Goal: Information Seeking & Learning: Learn about a topic

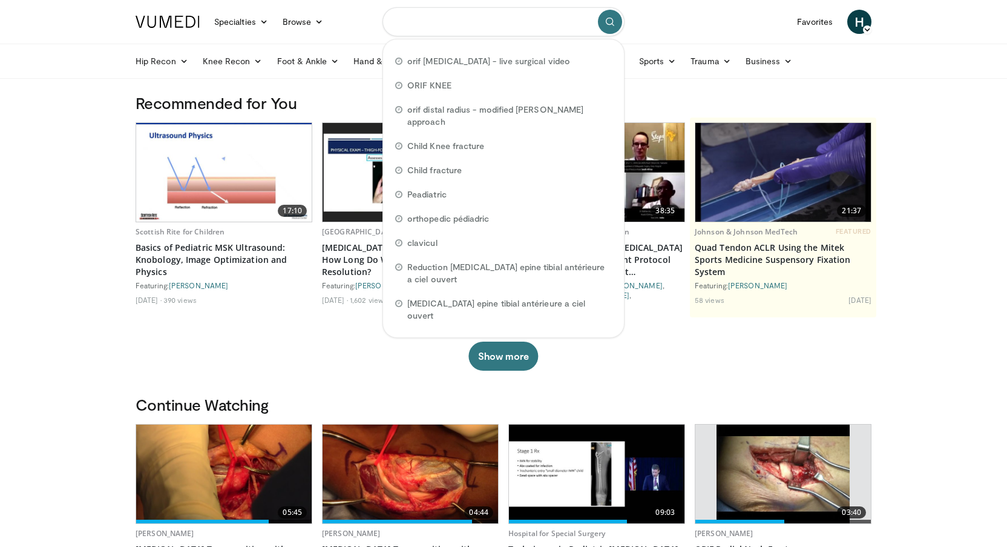
click at [422, 24] on input "Search topics, interventions" at bounding box center [504, 21] width 242 height 29
click at [427, 458] on img at bounding box center [411, 473] width 176 height 99
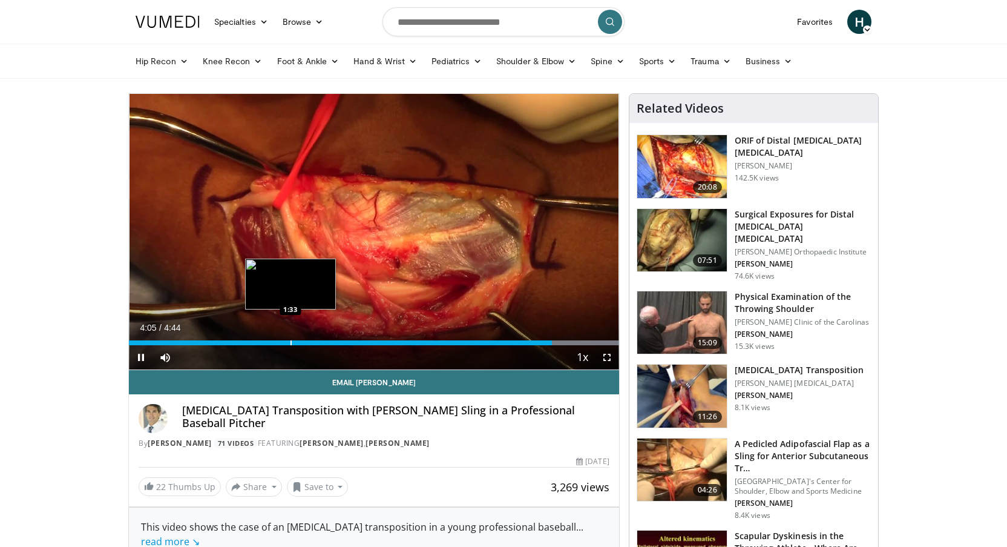
click at [291, 339] on div "Loaded : 100.00% 4:05 1:33" at bounding box center [374, 340] width 490 height 12
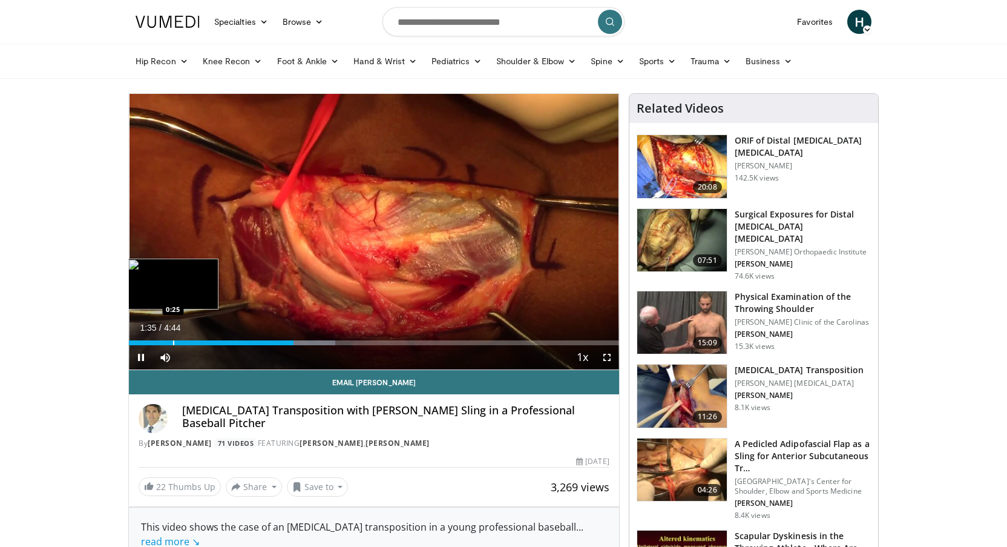
click at [172, 340] on div "Loaded : 42.17% 1:35 0:25" at bounding box center [374, 342] width 490 height 5
click at [606, 359] on span "Video Player" at bounding box center [607, 357] width 24 height 24
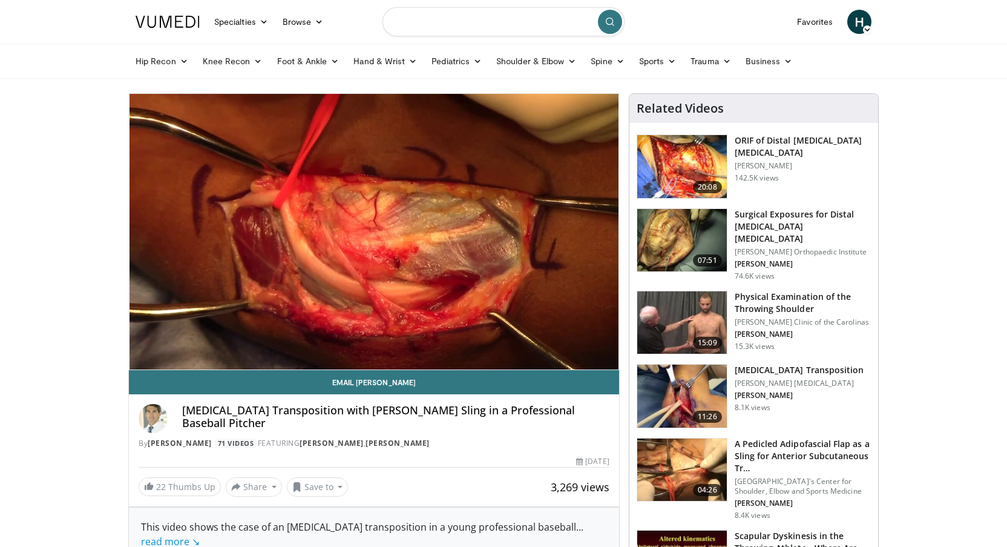
click at [496, 19] on input "Search topics, interventions" at bounding box center [504, 21] width 242 height 29
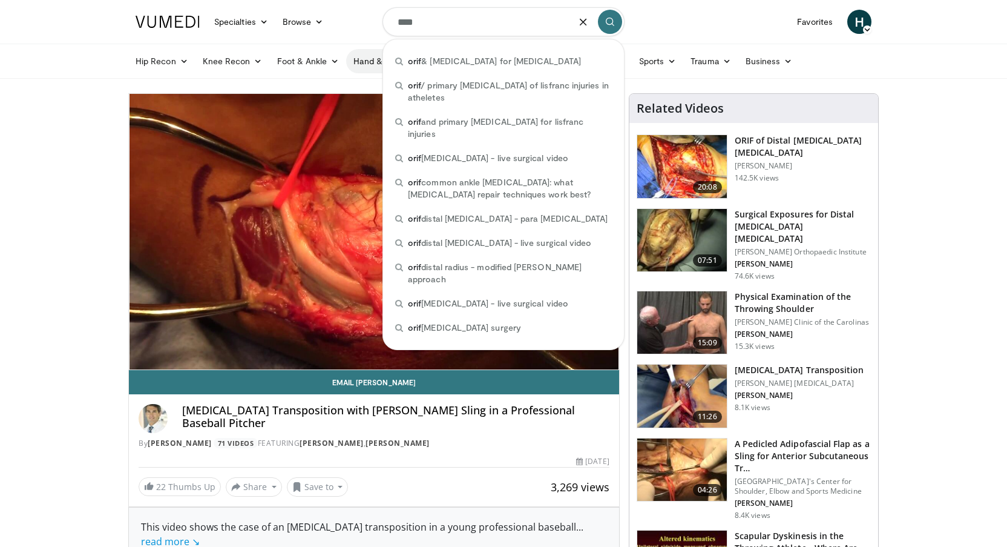
type input "****"
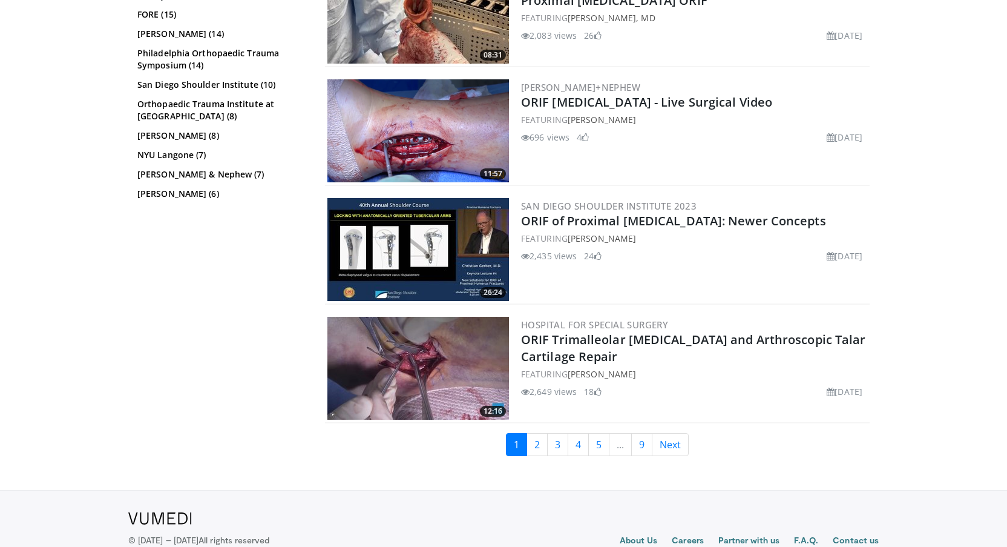
scroll to position [2905, 0]
click at [538, 447] on link "2" at bounding box center [537, 443] width 21 height 23
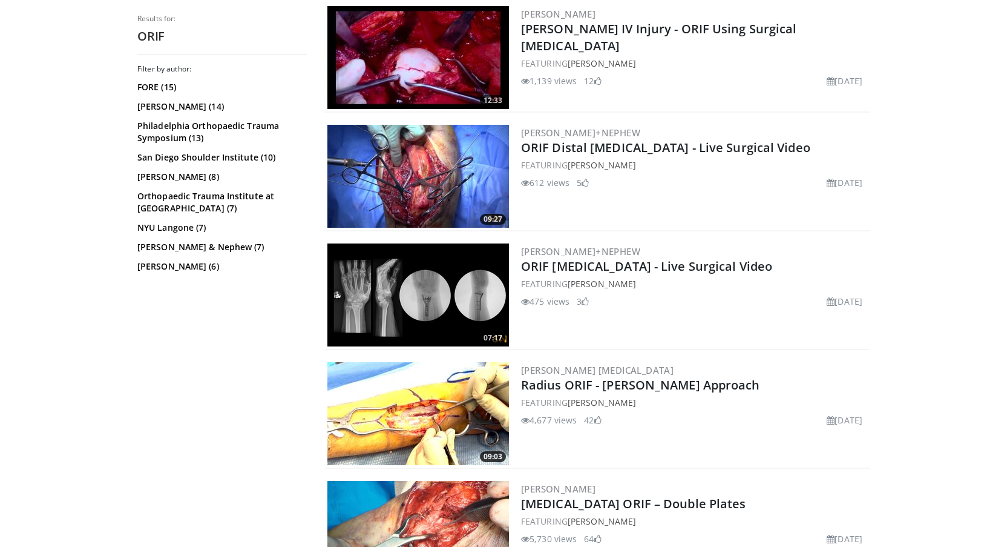
scroll to position [666, 0]
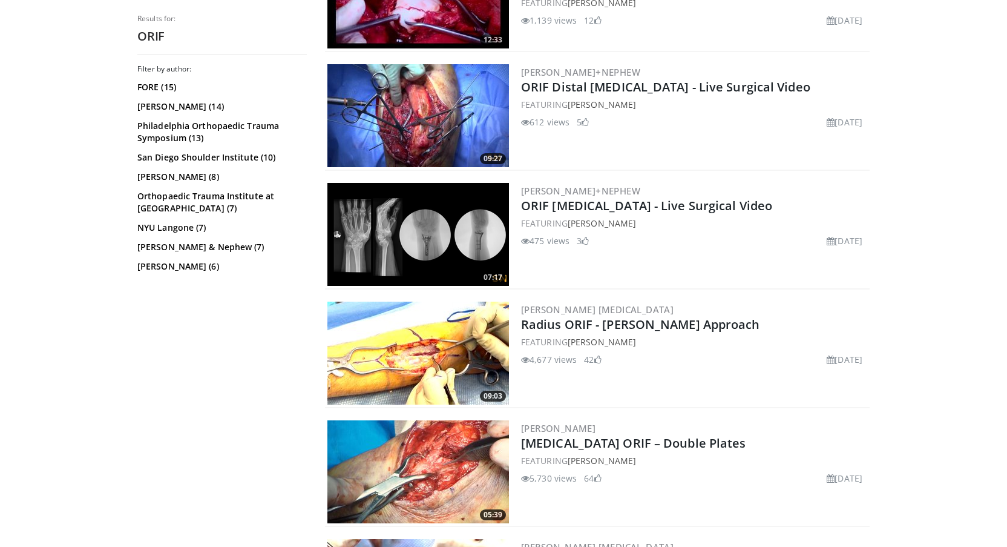
click at [461, 359] on img at bounding box center [418, 352] width 182 height 103
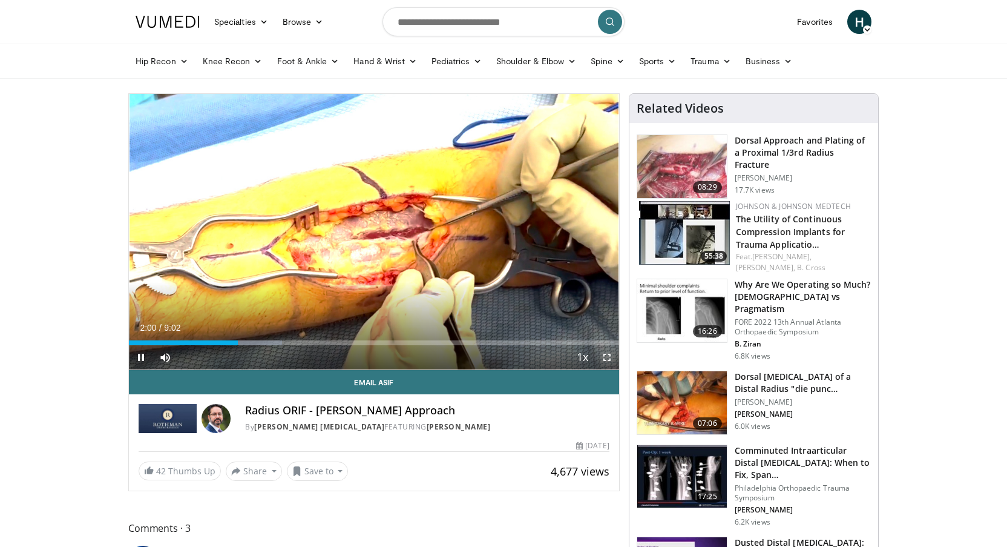
click at [608, 357] on span "Video Player" at bounding box center [607, 357] width 24 height 24
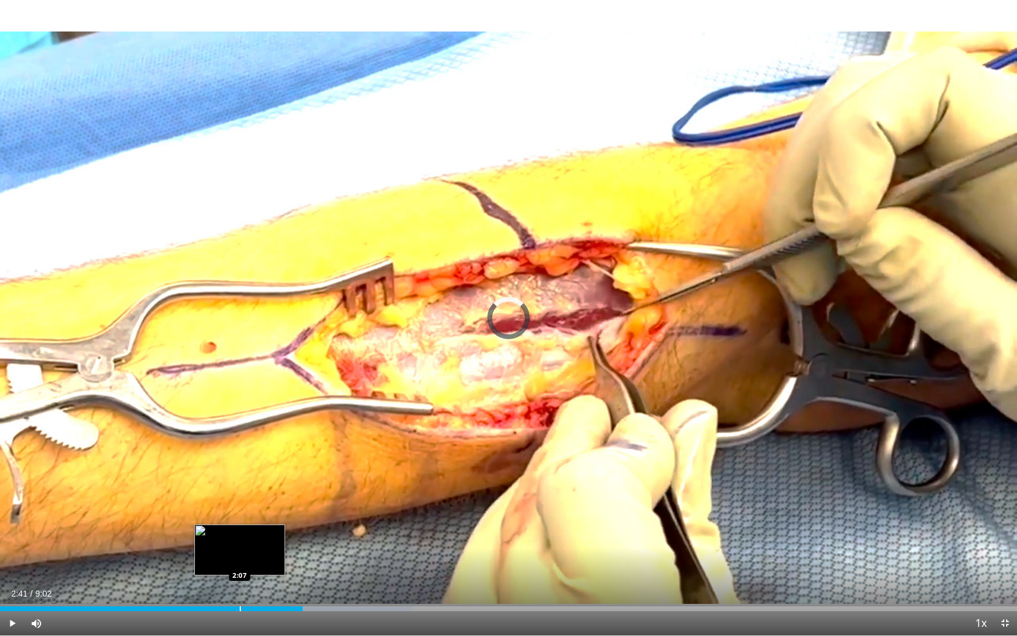
click at [239, 546] on div "Loaded : 40.55% 2:41 2:07" at bounding box center [508, 608] width 1017 height 5
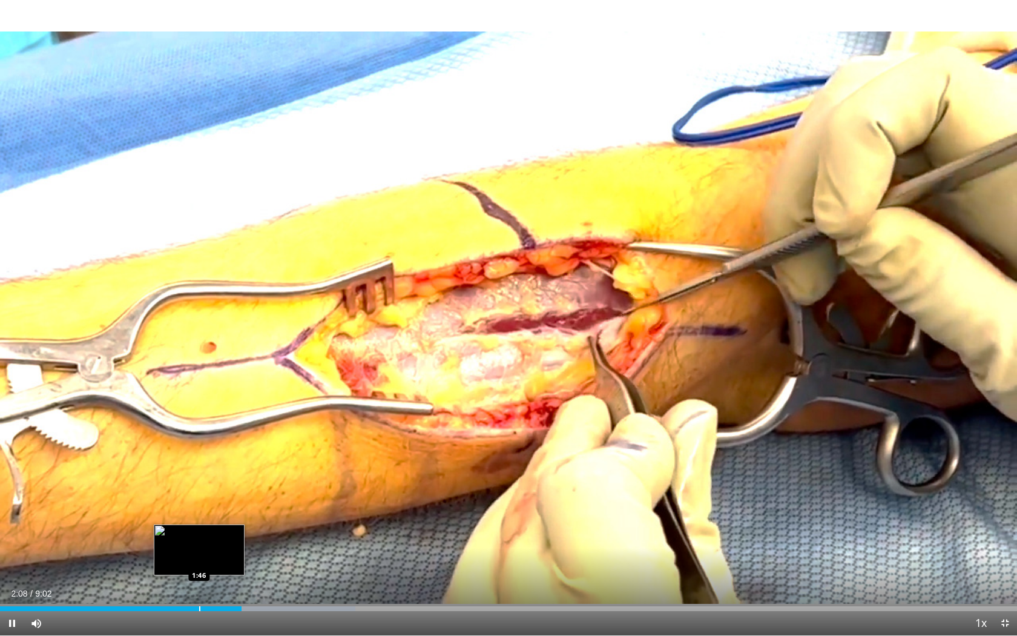
click at [199, 546] on div "Progress Bar" at bounding box center [199, 608] width 1 height 5
click at [200, 546] on div "Progress Bar" at bounding box center [199, 608] width 1 height 5
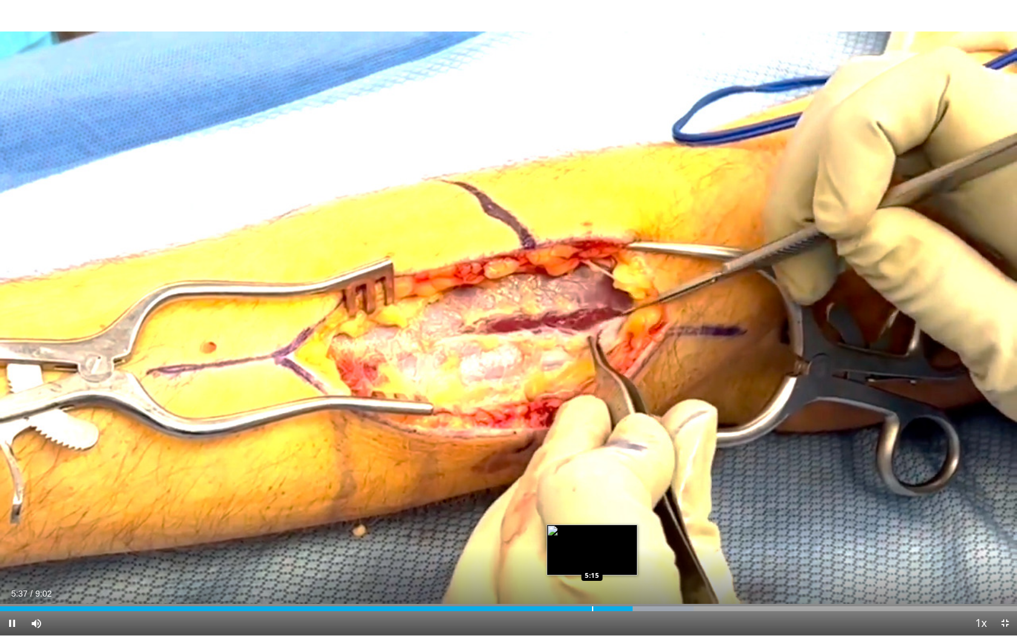
click at [592, 546] on div "Progress Bar" at bounding box center [592, 608] width 1 height 5
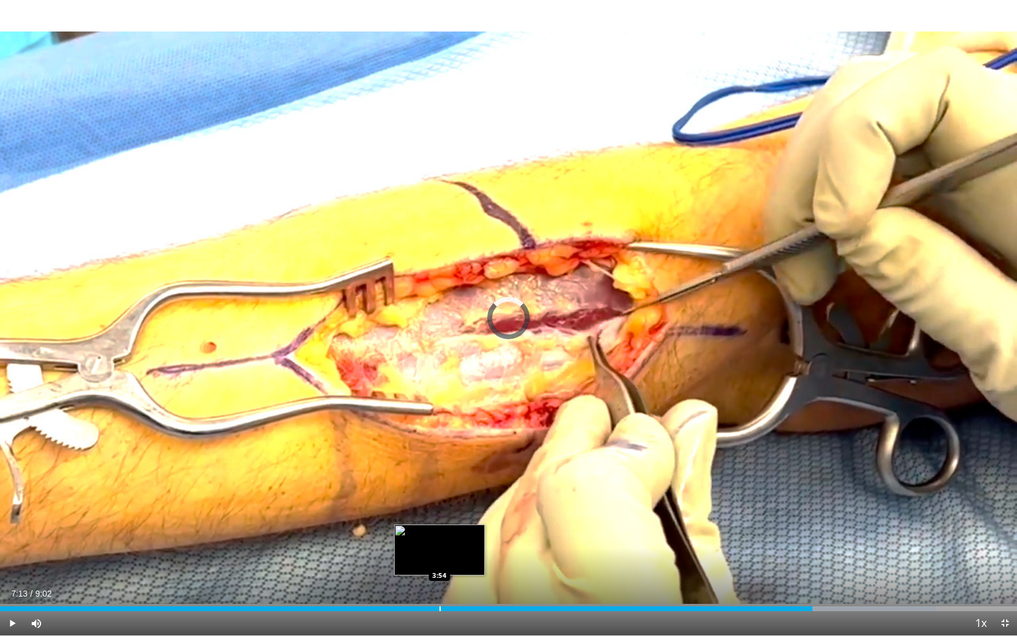
click at [439, 546] on div "Loaded : 92.01% 7:13 3:54" at bounding box center [508, 605] width 1017 height 12
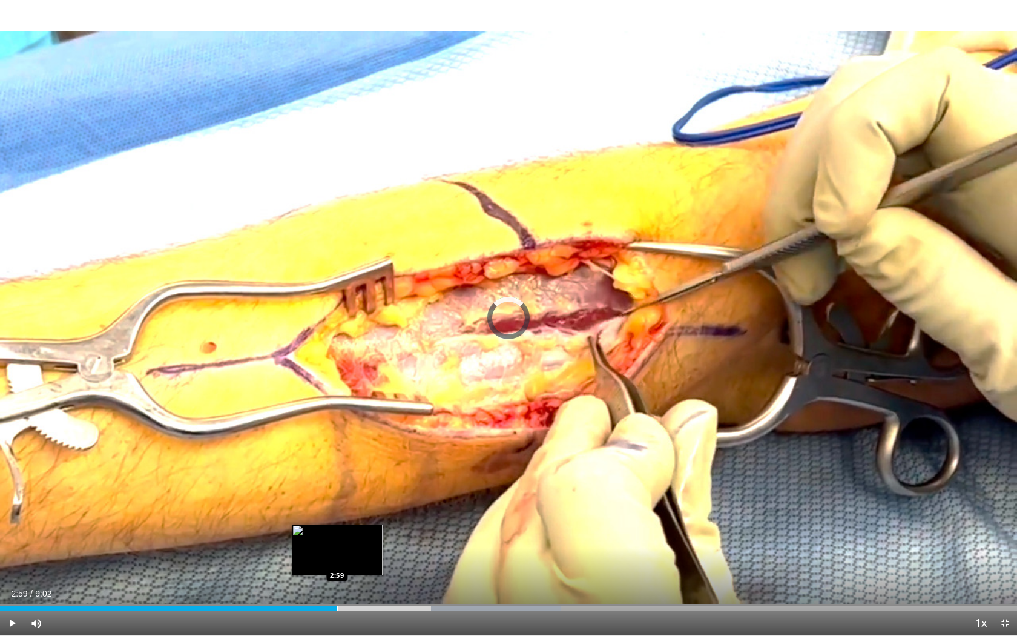
click at [337, 546] on div "Progress Bar" at bounding box center [337, 608] width 1 height 5
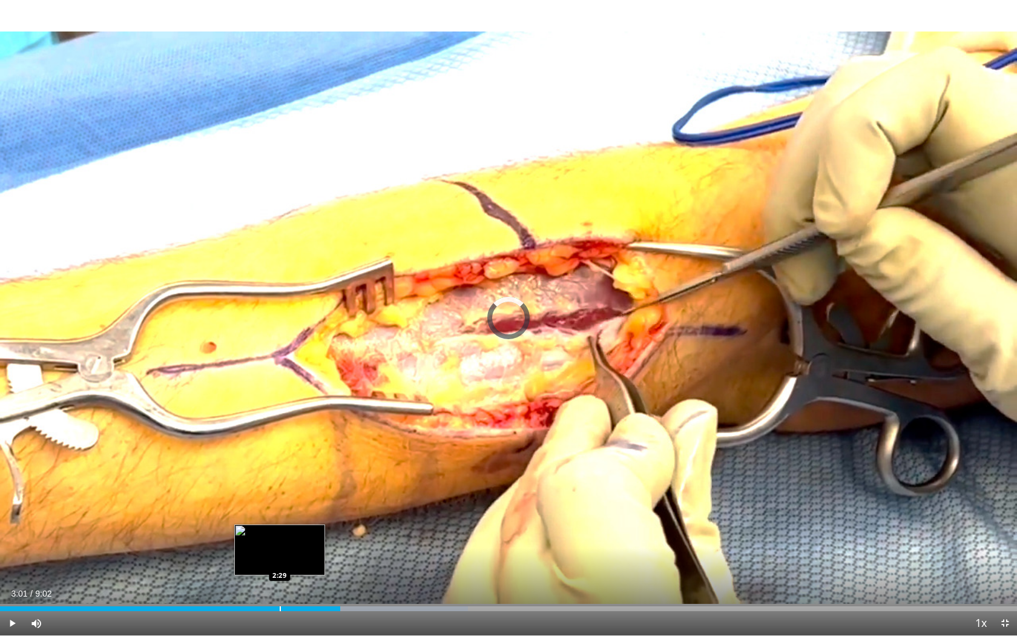
click at [280, 546] on div "Loaded : 46.00% 3:01 2:29" at bounding box center [508, 608] width 1017 height 5
click at [257, 546] on div "Loaded : 40.48% 2:38 2:17" at bounding box center [508, 608] width 1017 height 5
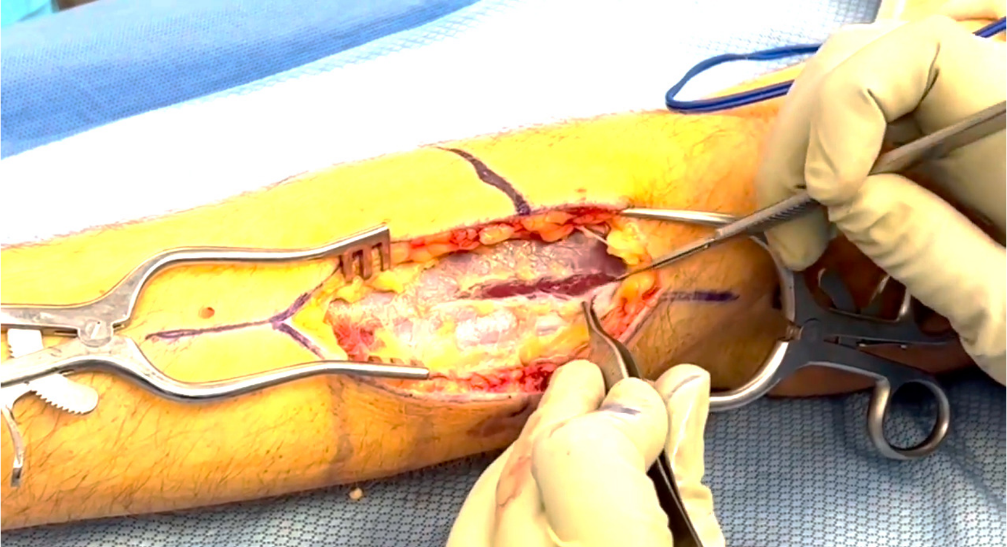
scroll to position [545, 0]
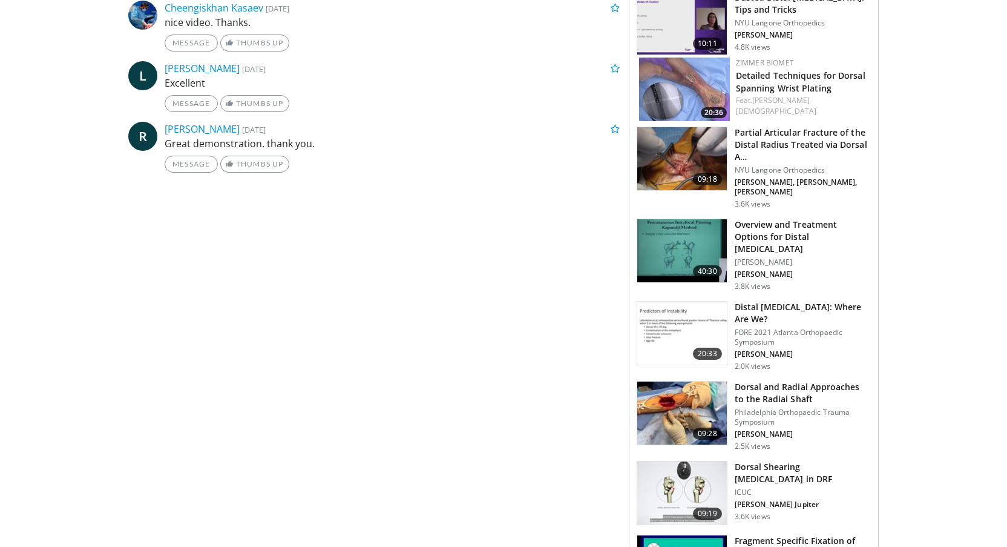
click at [674, 386] on img at bounding box center [682, 412] width 90 height 63
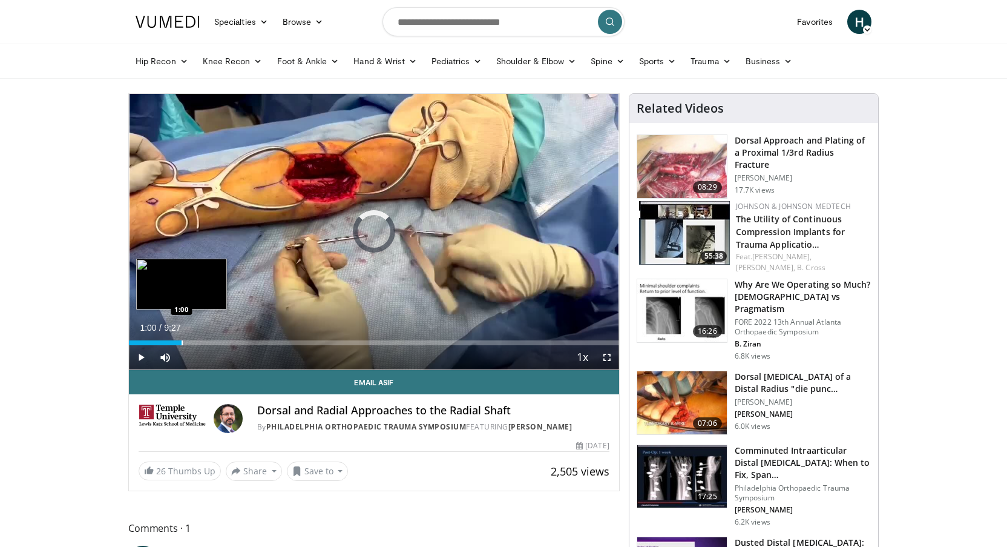
click at [182, 344] on div "Loaded : 6.98% 0:02 1:00" at bounding box center [374, 342] width 490 height 5
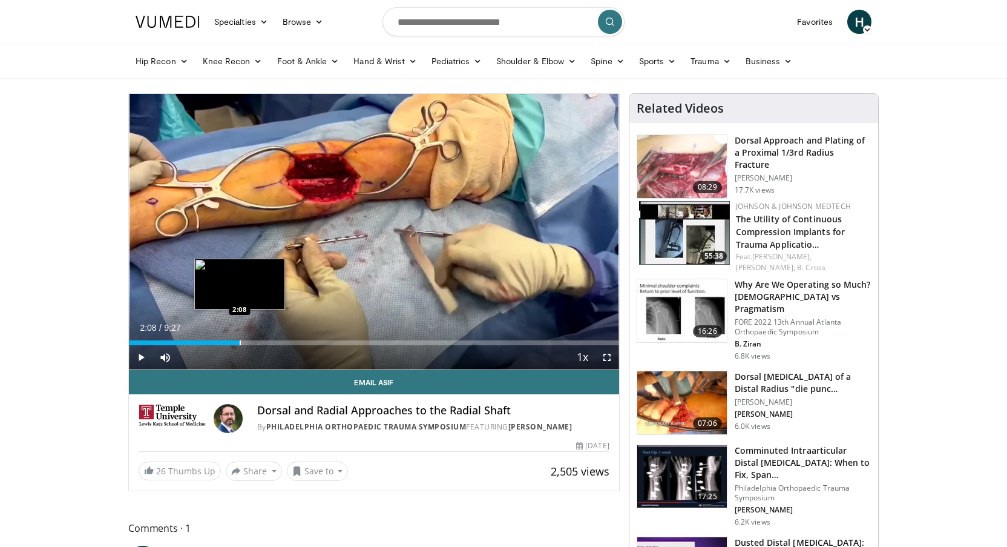
click at [242, 341] on div "Loaded : 22.72% 2:08 2:08" at bounding box center [374, 342] width 490 height 5
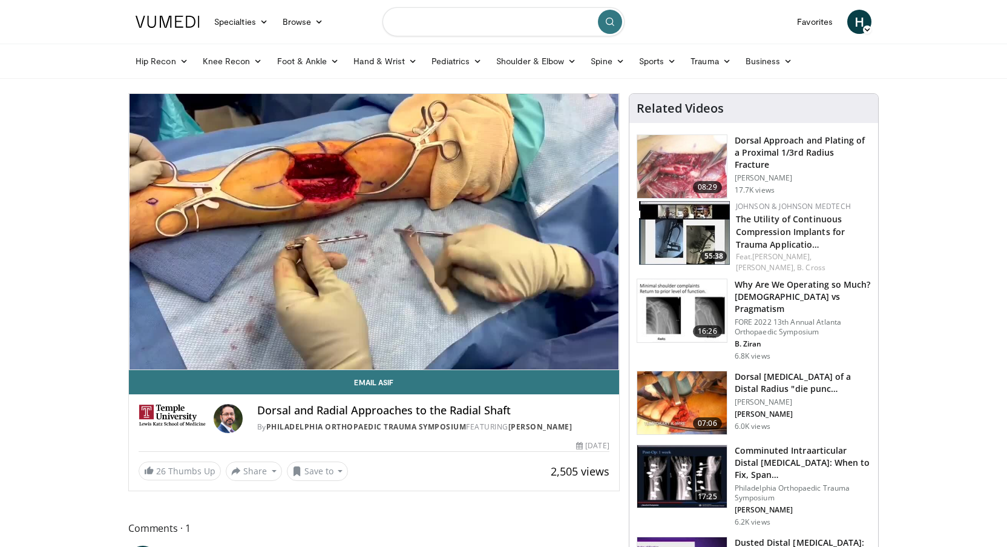
click at [505, 23] on input "Search topics, interventions" at bounding box center [504, 21] width 242 height 29
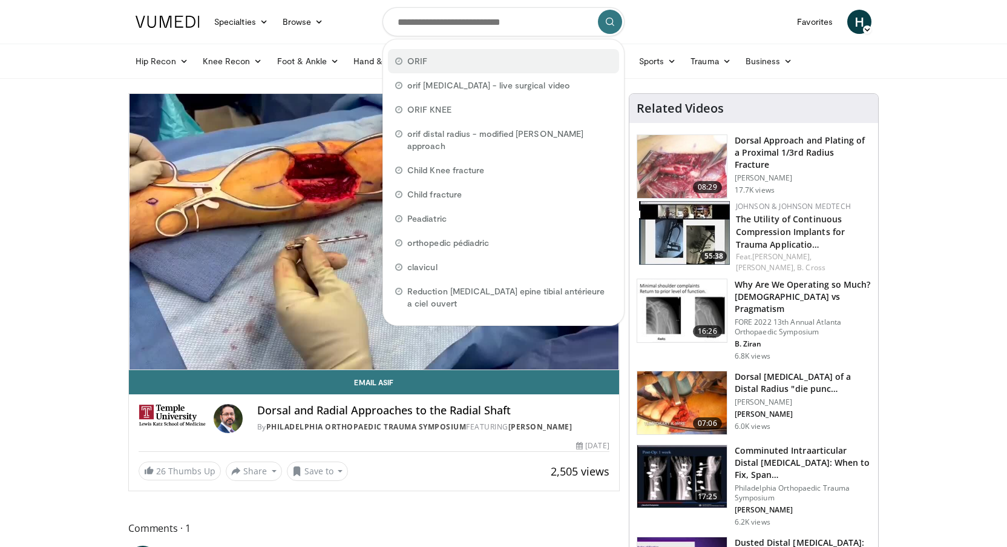
click at [481, 69] on div "ORIF" at bounding box center [503, 61] width 231 height 24
type input "****"
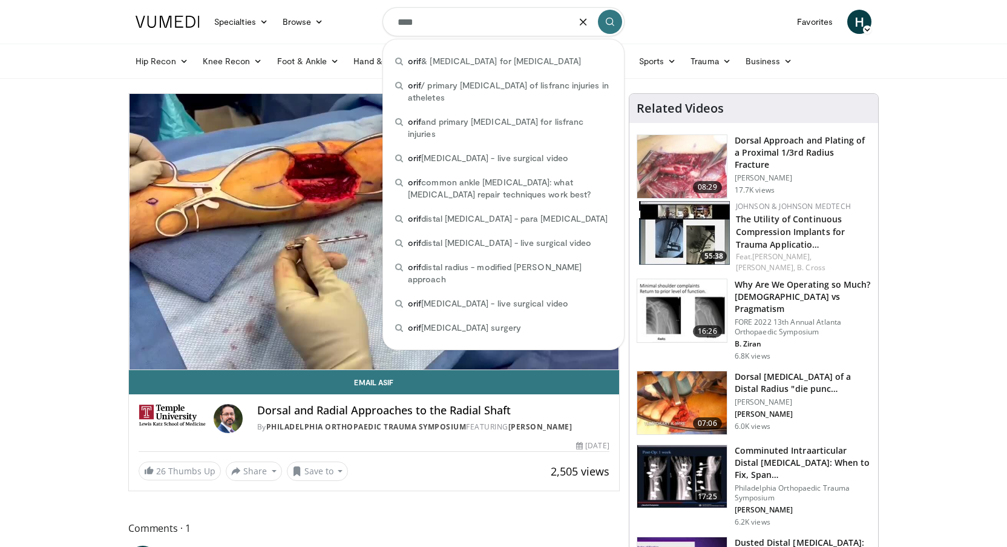
click at [490, 23] on input "****" at bounding box center [504, 21] width 242 height 29
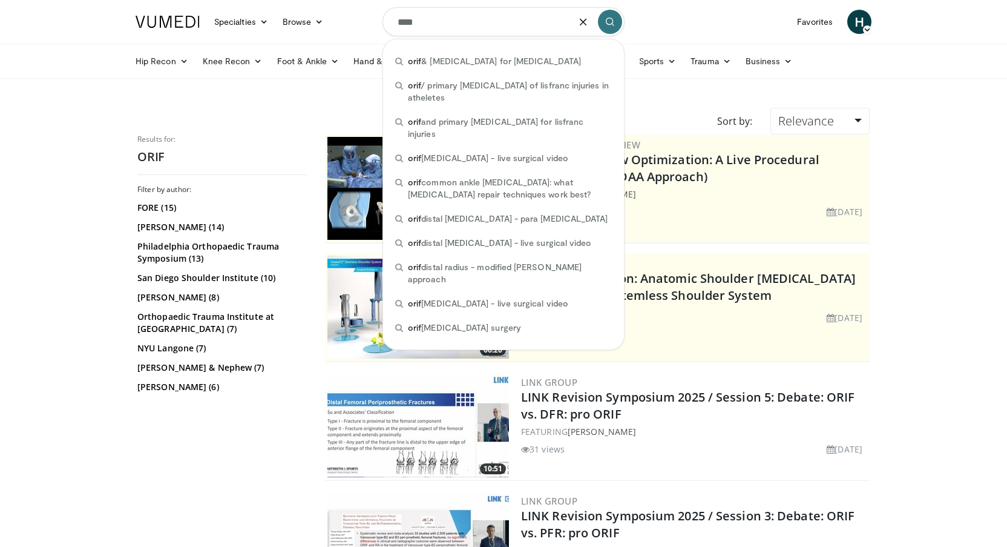
click at [441, 21] on input "****" at bounding box center [504, 21] width 242 height 29
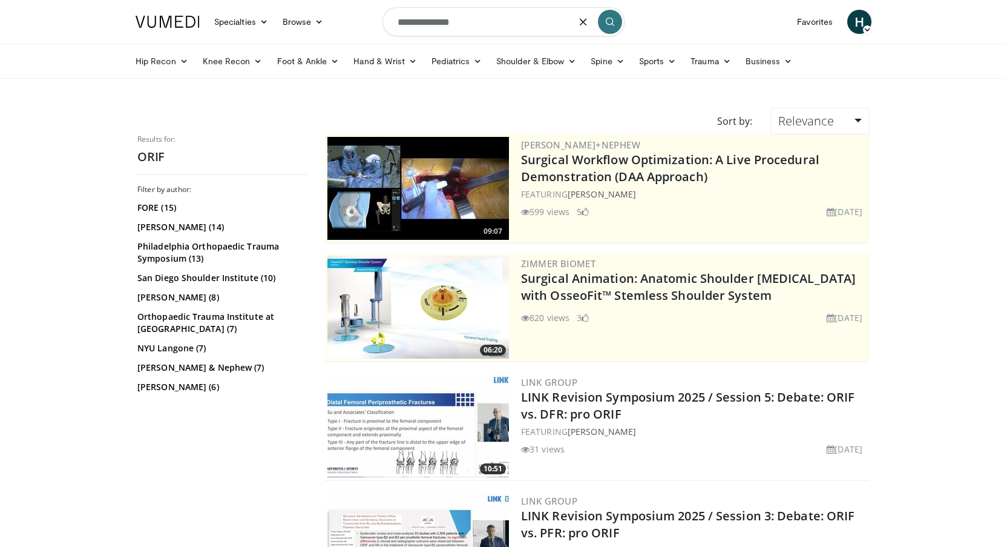
type input "**********"
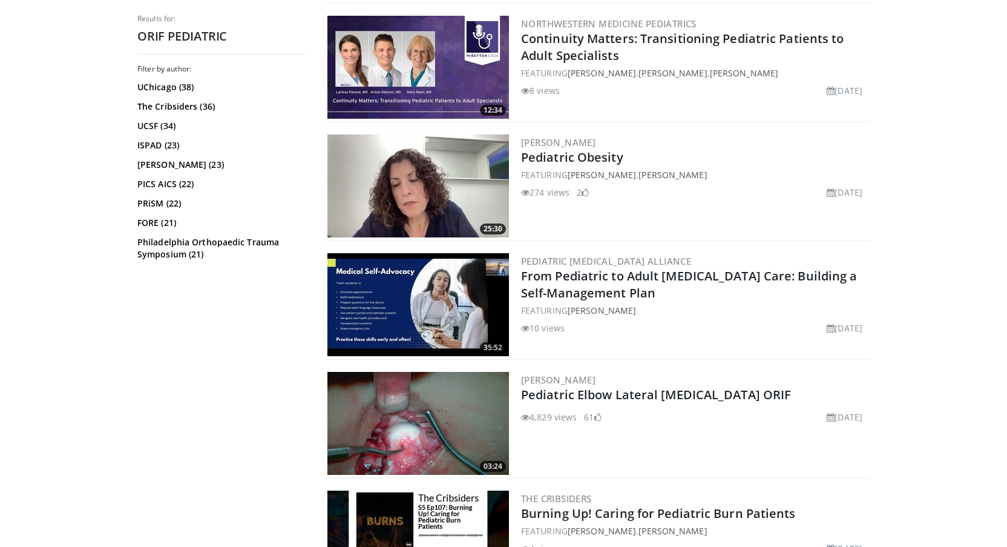
scroll to position [2058, 0]
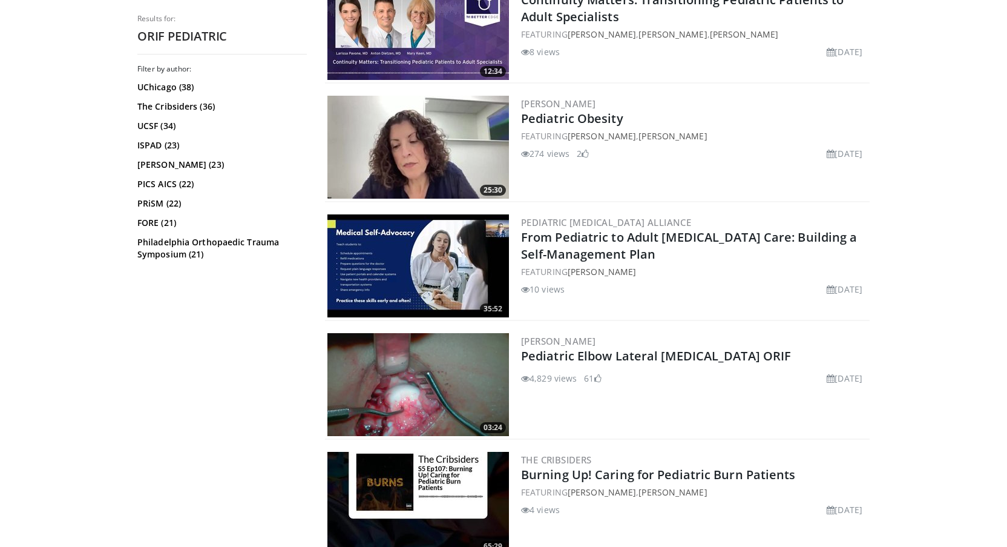
click at [395, 387] on img at bounding box center [418, 384] width 182 height 103
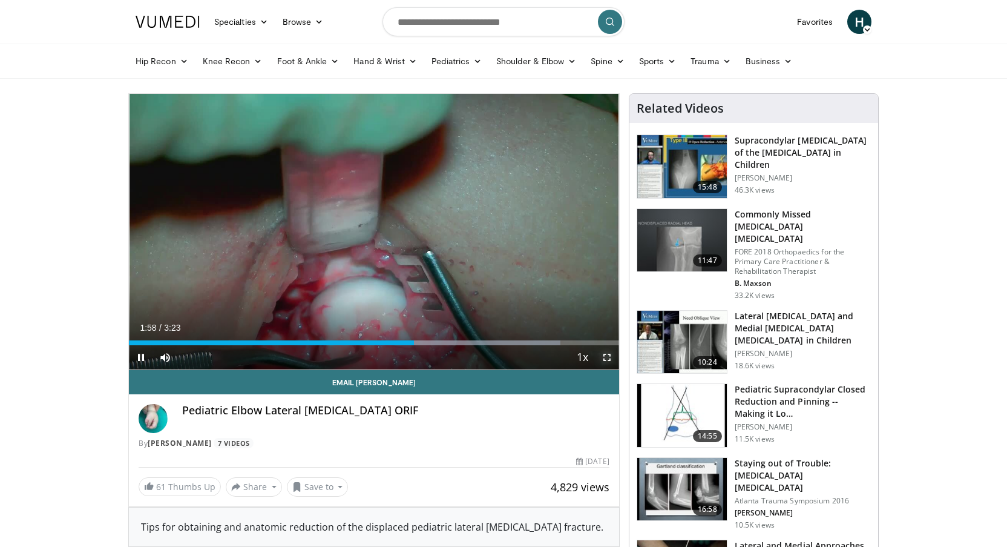
drag, startPoint x: 605, startPoint y: 360, endPoint x: 606, endPoint y: 422, distance: 61.7
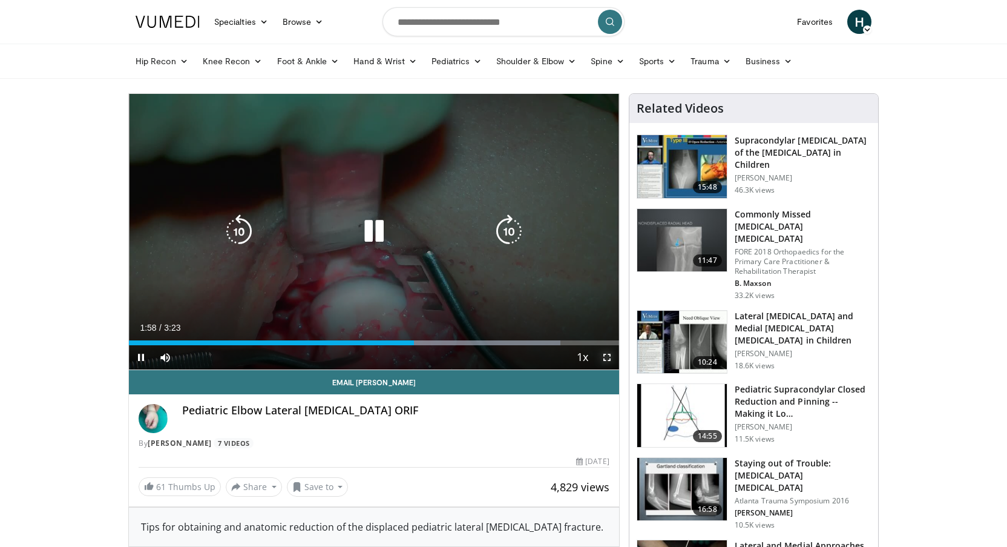
click at [606, 360] on span "Video Player" at bounding box center [607, 357] width 24 height 24
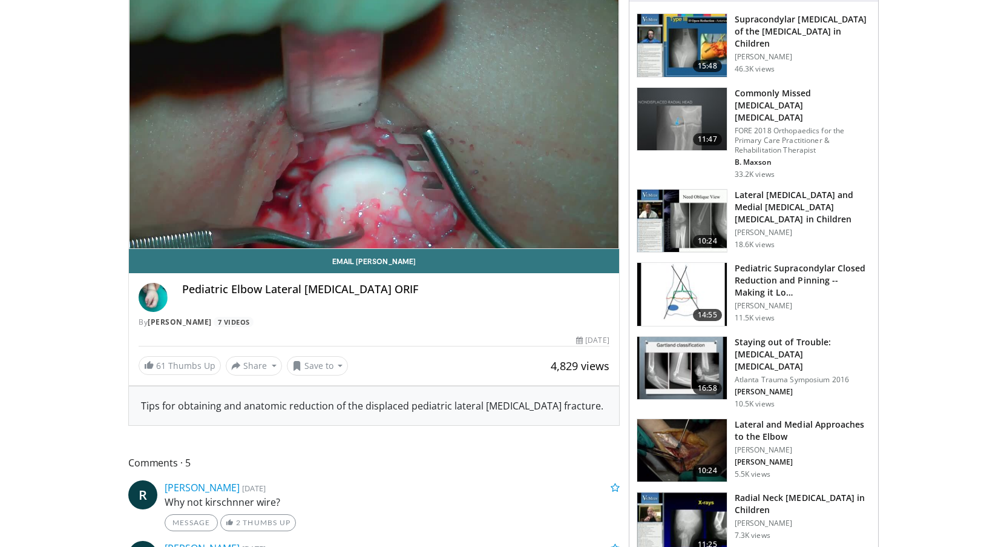
scroll to position [182, 0]
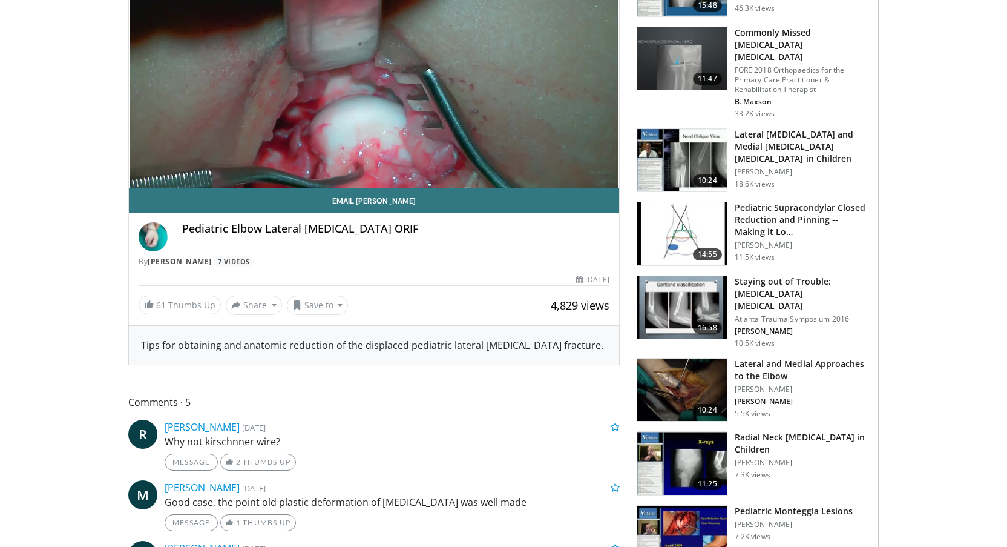
click at [683, 364] on img at bounding box center [682, 389] width 90 height 63
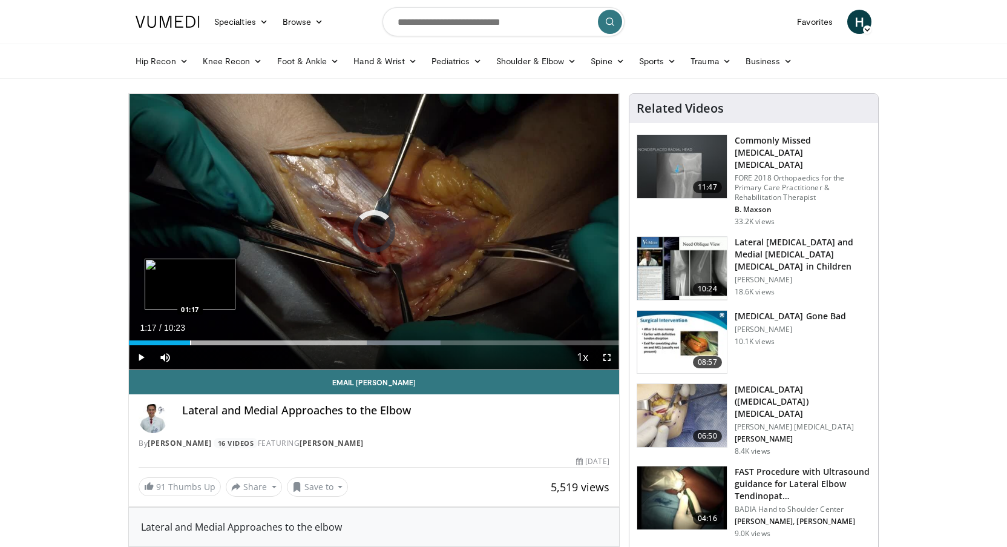
click at [190, 342] on div "Progress Bar" at bounding box center [190, 342] width 1 height 5
click at [210, 343] on div "Loaded : 23.87% 01:20 01:45" at bounding box center [374, 342] width 490 height 5
click at [223, 343] on div "Progress Bar" at bounding box center [223, 342] width 1 height 5
click at [139, 358] on span "Video Player" at bounding box center [141, 357] width 24 height 24
click at [142, 355] on span "Video Player" at bounding box center [141, 357] width 24 height 24
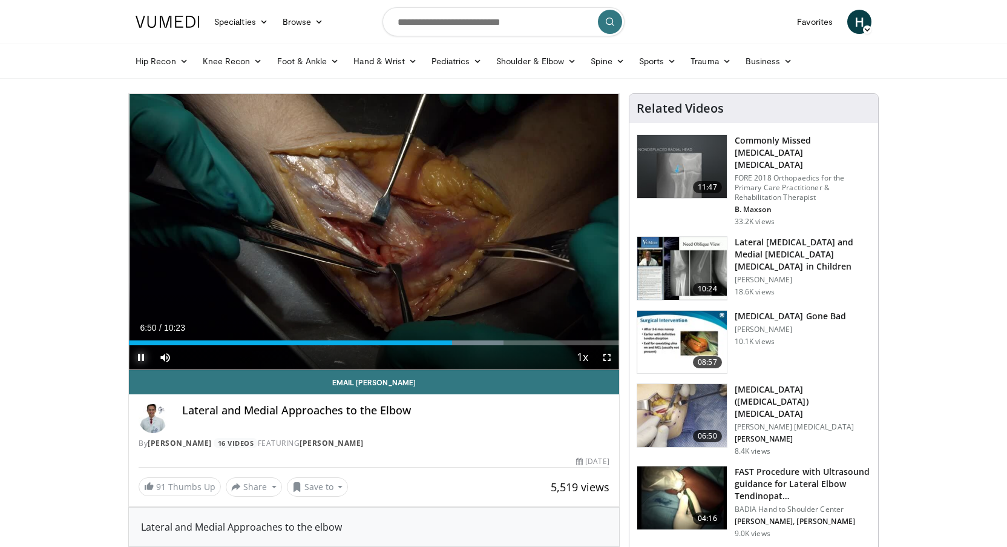
click at [144, 360] on span "Video Player" at bounding box center [141, 357] width 24 height 24
